Goal: Navigation & Orientation: Find specific page/section

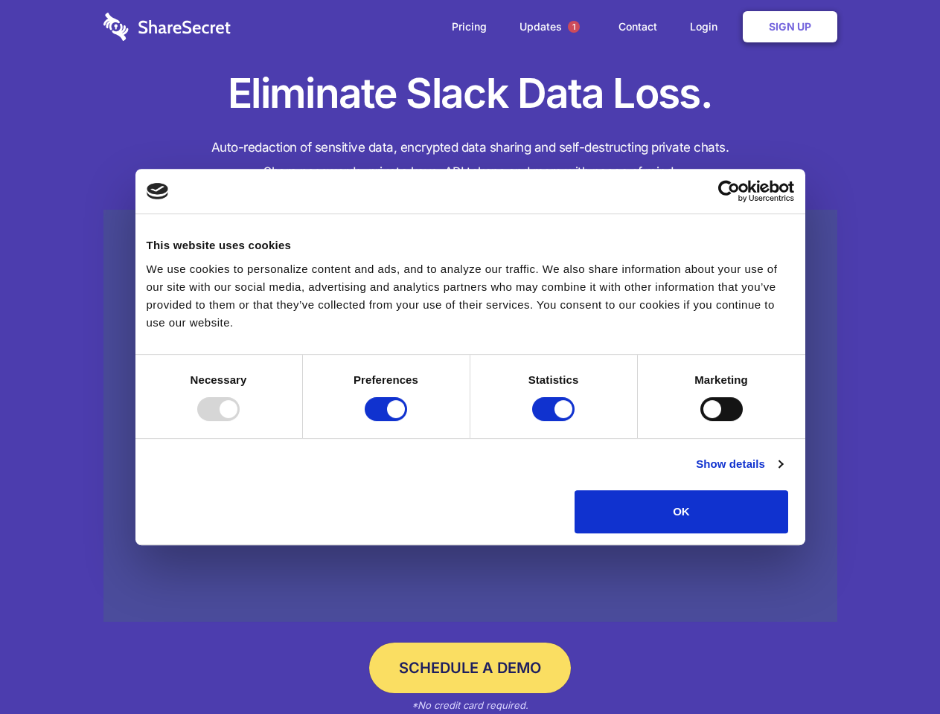
click at [240, 421] on div at bounding box center [218, 409] width 42 height 24
click at [407, 421] on input "Preferences" at bounding box center [386, 409] width 42 height 24
checkbox input "false"
click at [555, 421] on input "Statistics" at bounding box center [553, 409] width 42 height 24
checkbox input "false"
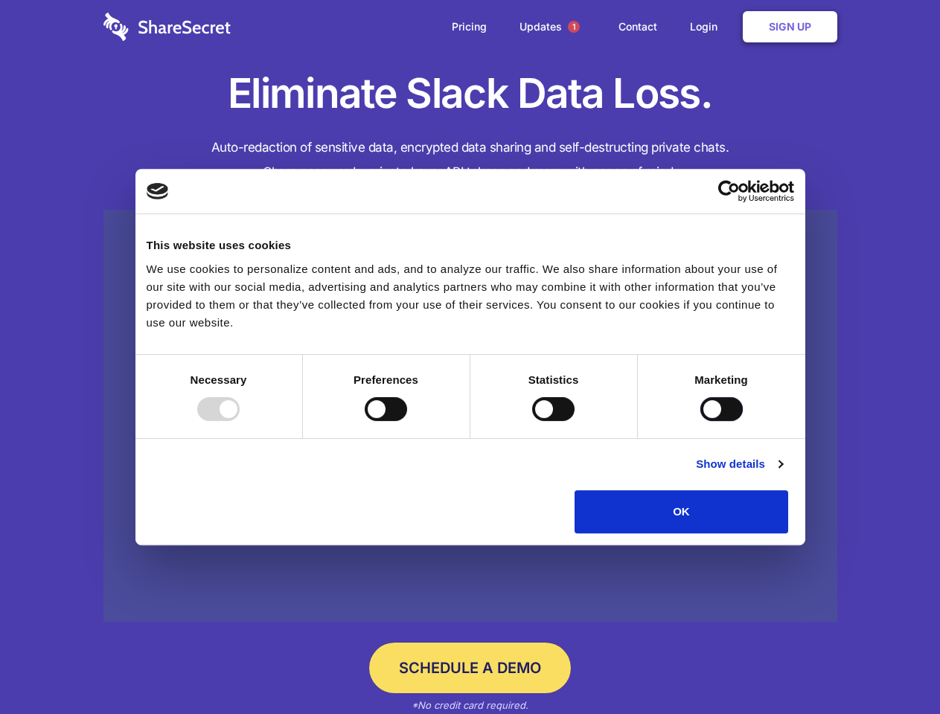
click at [700, 421] on input "Marketing" at bounding box center [721, 409] width 42 height 24
checkbox input "true"
click at [782, 473] on link "Show details" at bounding box center [739, 464] width 86 height 18
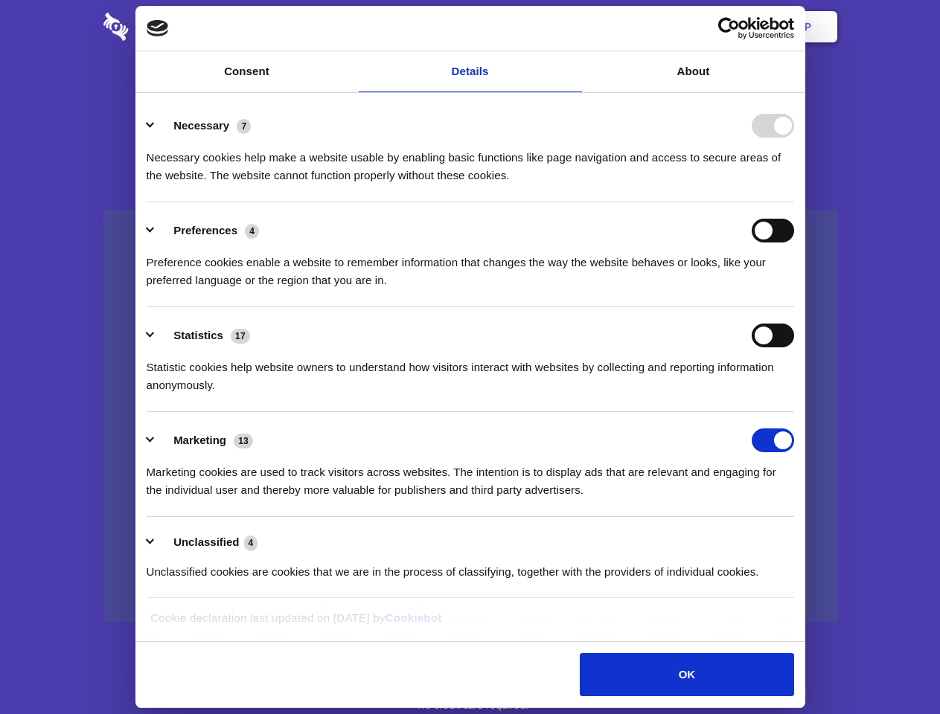
click at [794, 184] on div "Necessary cookies help make a website usable by enabling basic functions like p…" at bounding box center [470, 161] width 647 height 47
click at [573, 27] on span "1" at bounding box center [574, 27] width 12 height 12
